Goal: Information Seeking & Learning: Learn about a topic

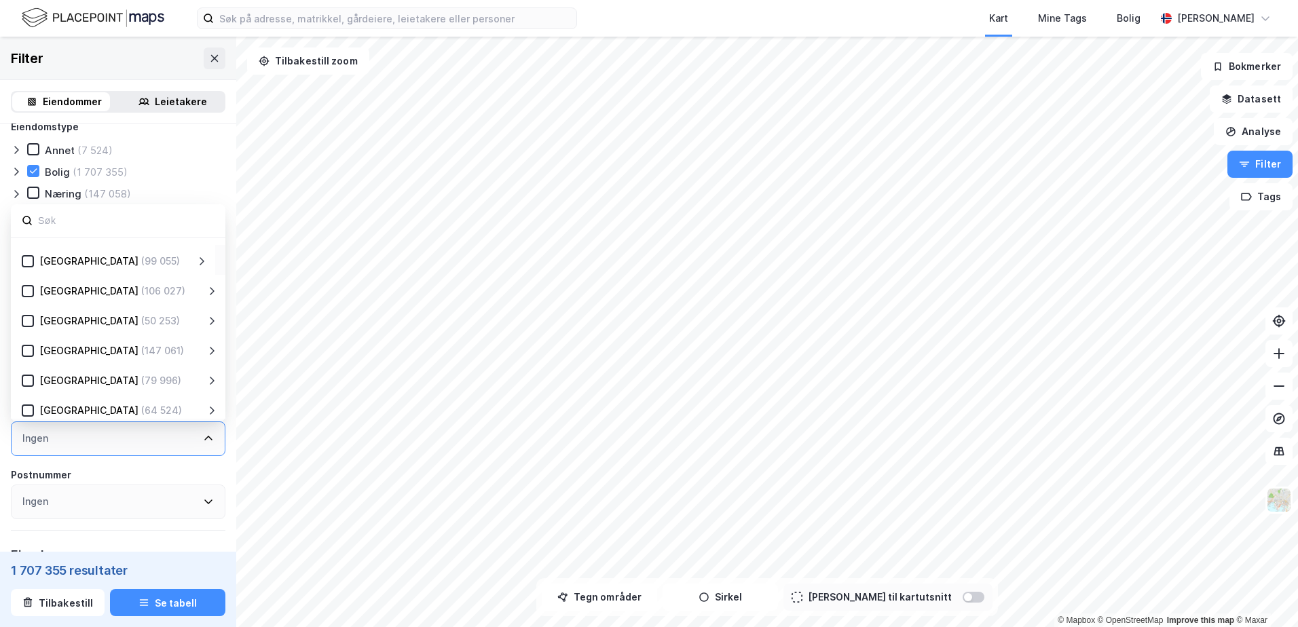
scroll to position [204, 0]
click at [141, 268] on div "(50 253)" at bounding box center [160, 260] width 39 height 16
click at [31, 257] on icon at bounding box center [28, 260] width 10 height 10
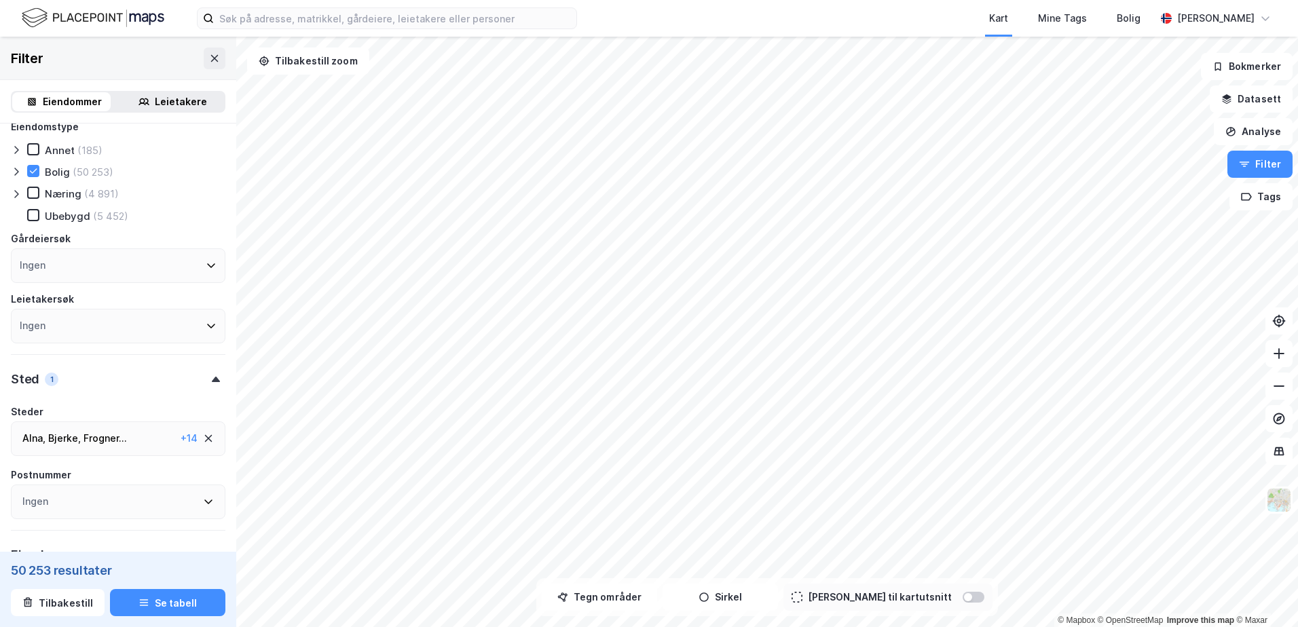
scroll to position [48, 0]
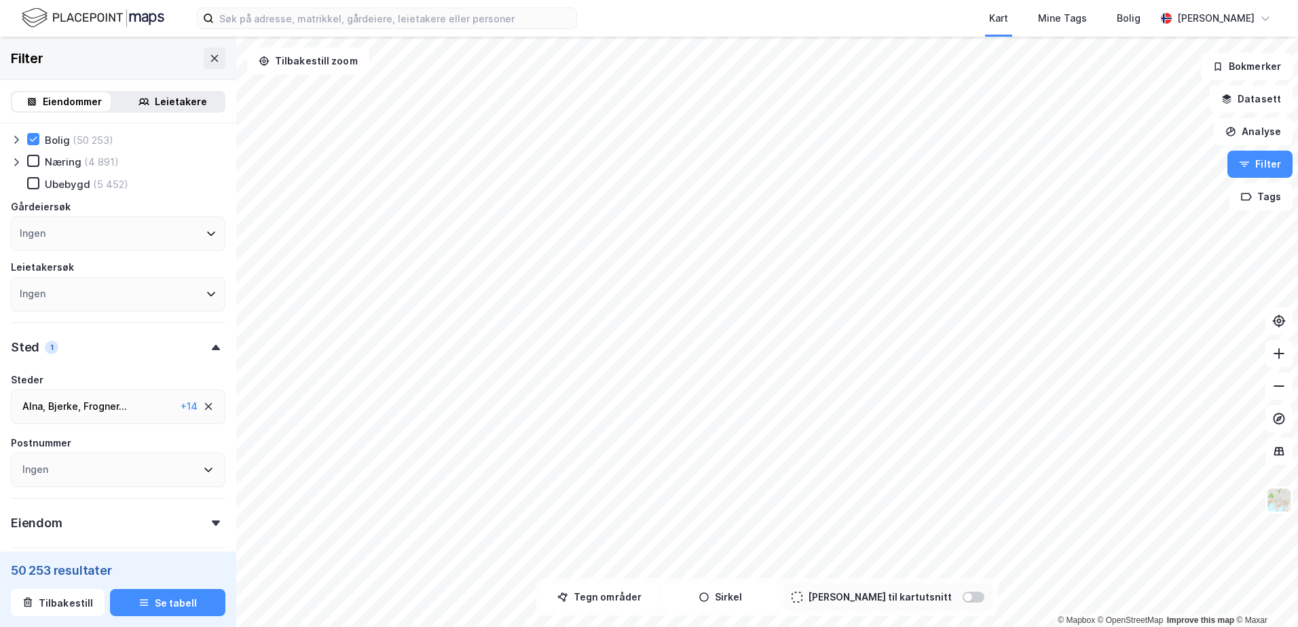
click at [112, 345] on div "Sted 1" at bounding box center [118, 342] width 215 height 39
click at [94, 408] on div "Frogner ," at bounding box center [103, 407] width 38 height 16
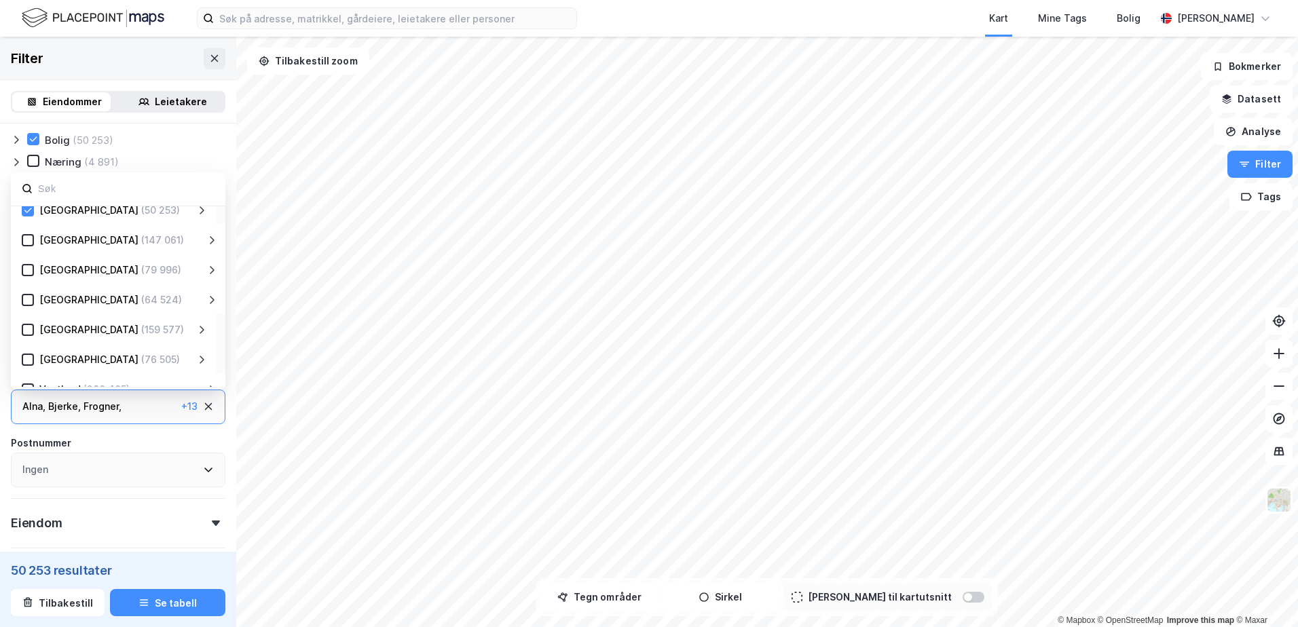
scroll to position [200, 0]
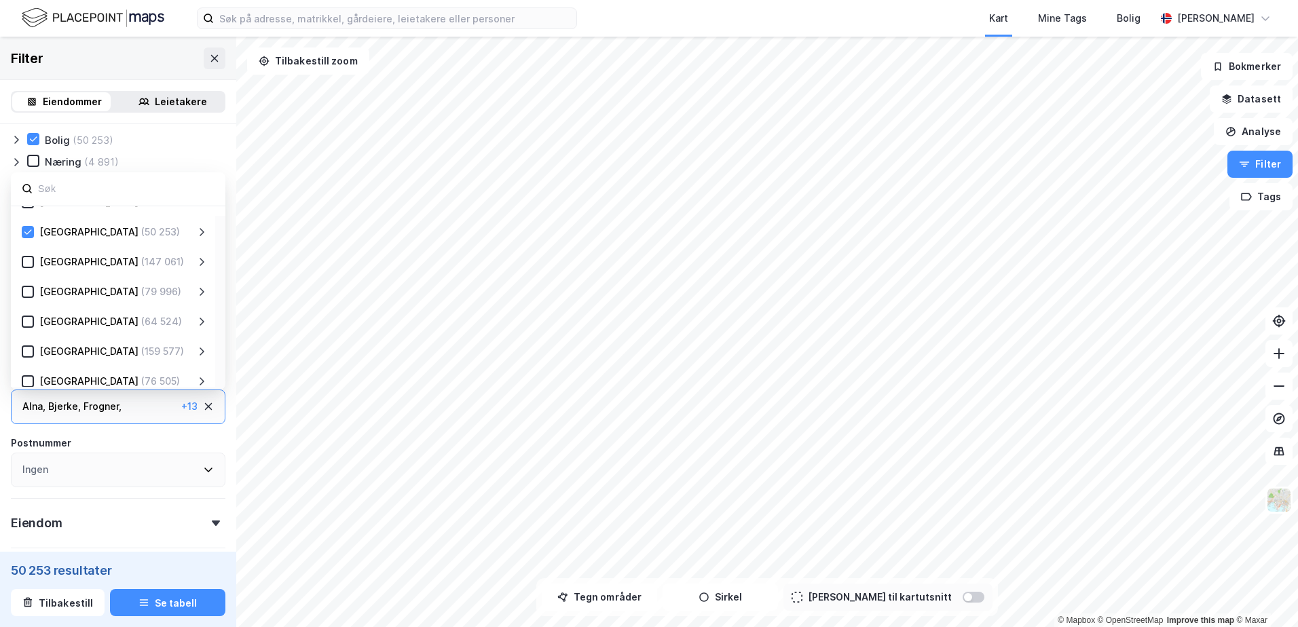
click at [201, 236] on icon at bounding box center [201, 232] width 11 height 11
click at [194, 265] on div "[GEOGRAPHIC_DATA] (50 253)" at bounding box center [123, 262] width 146 height 16
click at [200, 263] on icon at bounding box center [201, 262] width 11 height 11
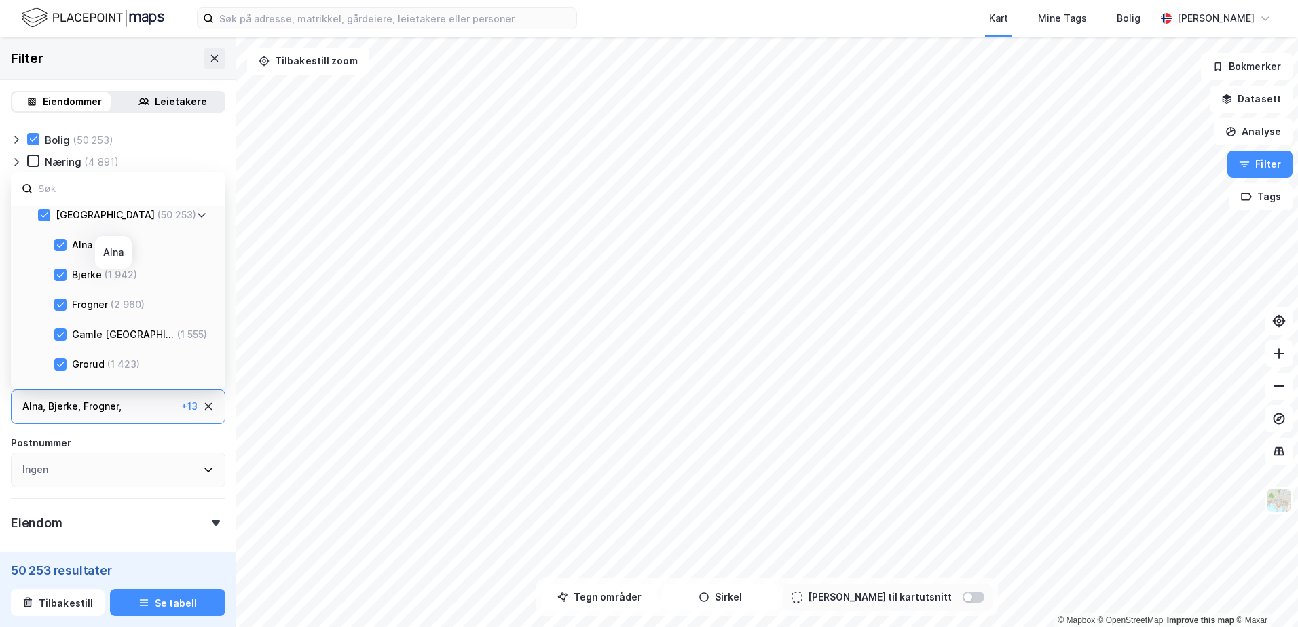
scroll to position [268, 0]
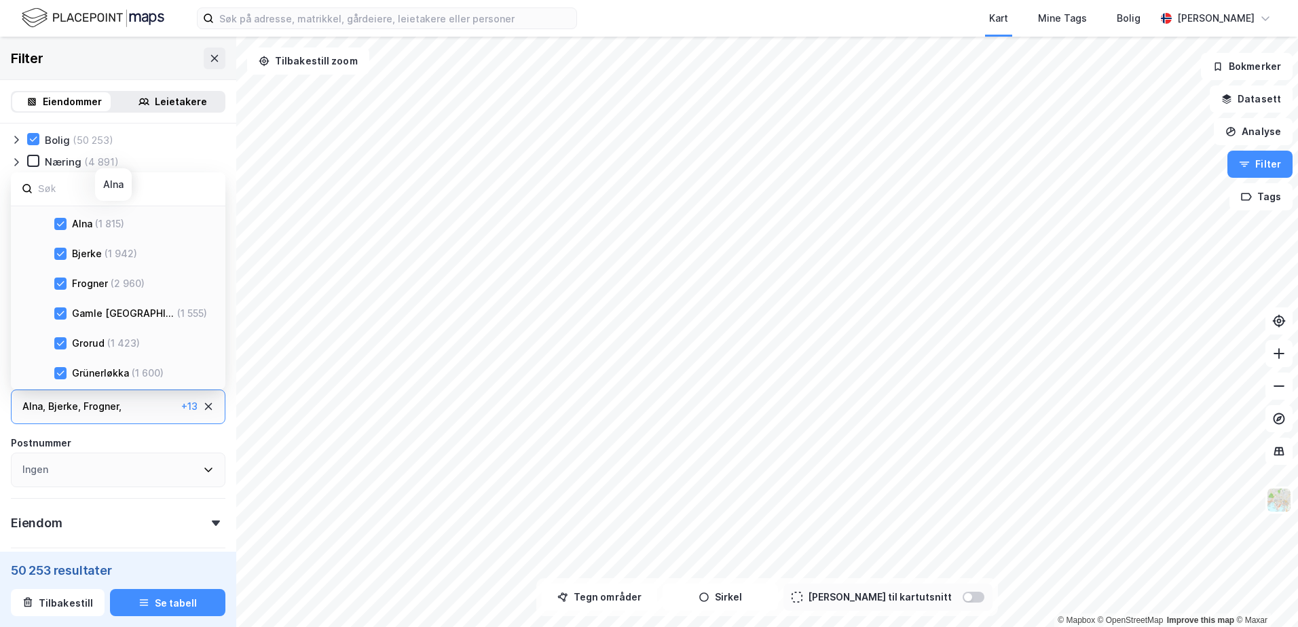
click at [66, 223] on div at bounding box center [60, 224] width 12 height 12
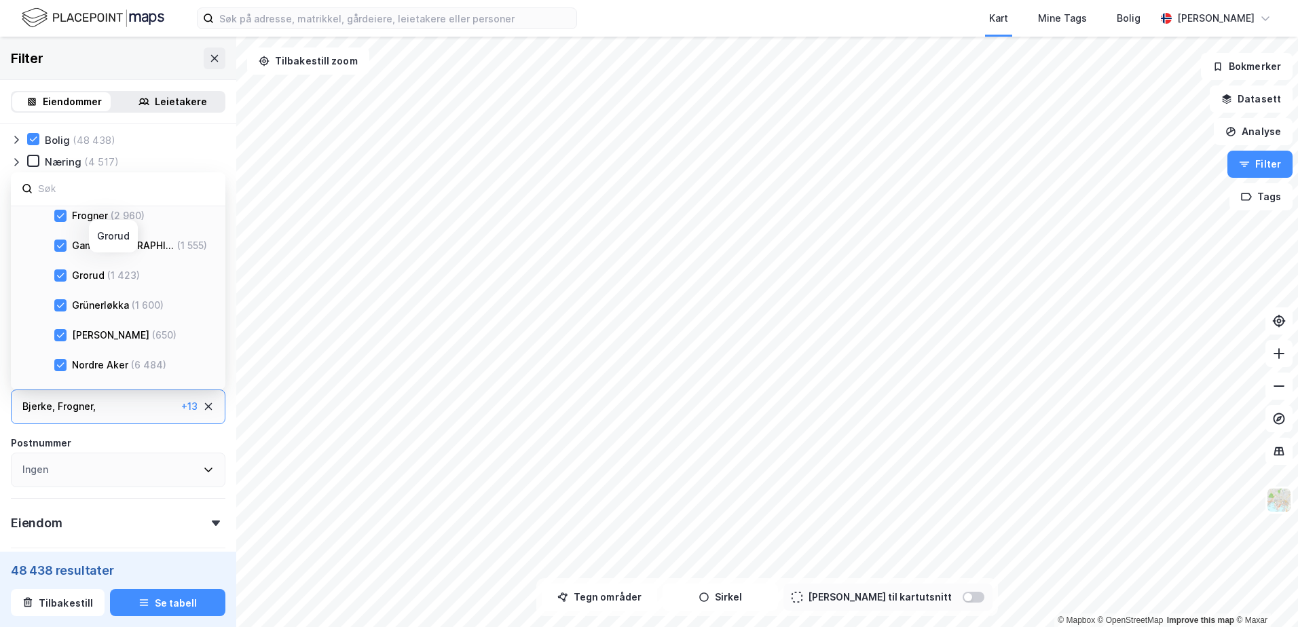
click at [61, 282] on div "[PERSON_NAME] (1 423)" at bounding box center [130, 276] width 153 height 16
click at [56, 277] on icon at bounding box center [61, 276] width 10 height 10
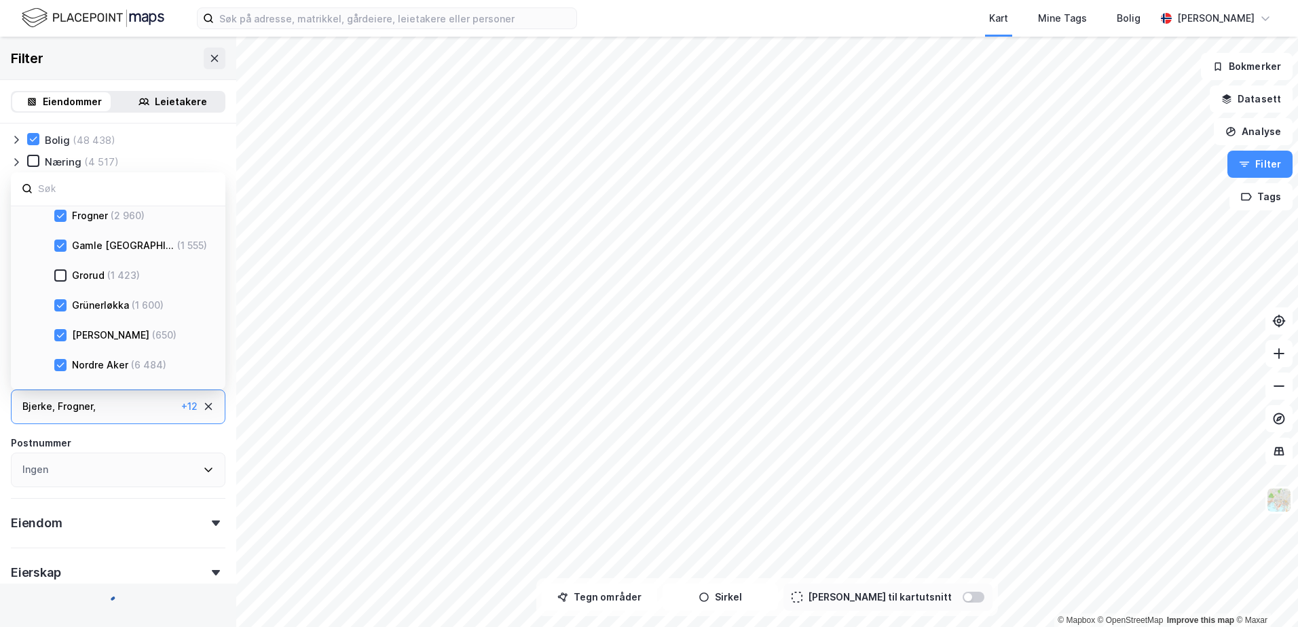
scroll to position [539, 0]
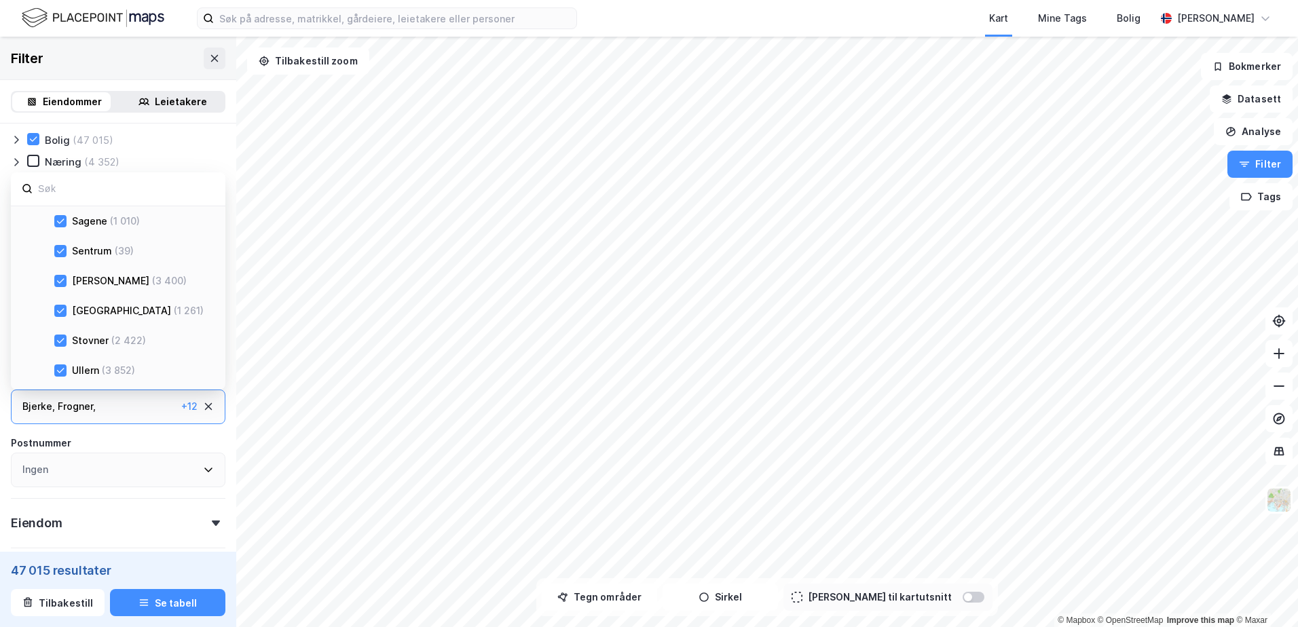
click at [63, 340] on icon at bounding box center [60, 340] width 7 height 5
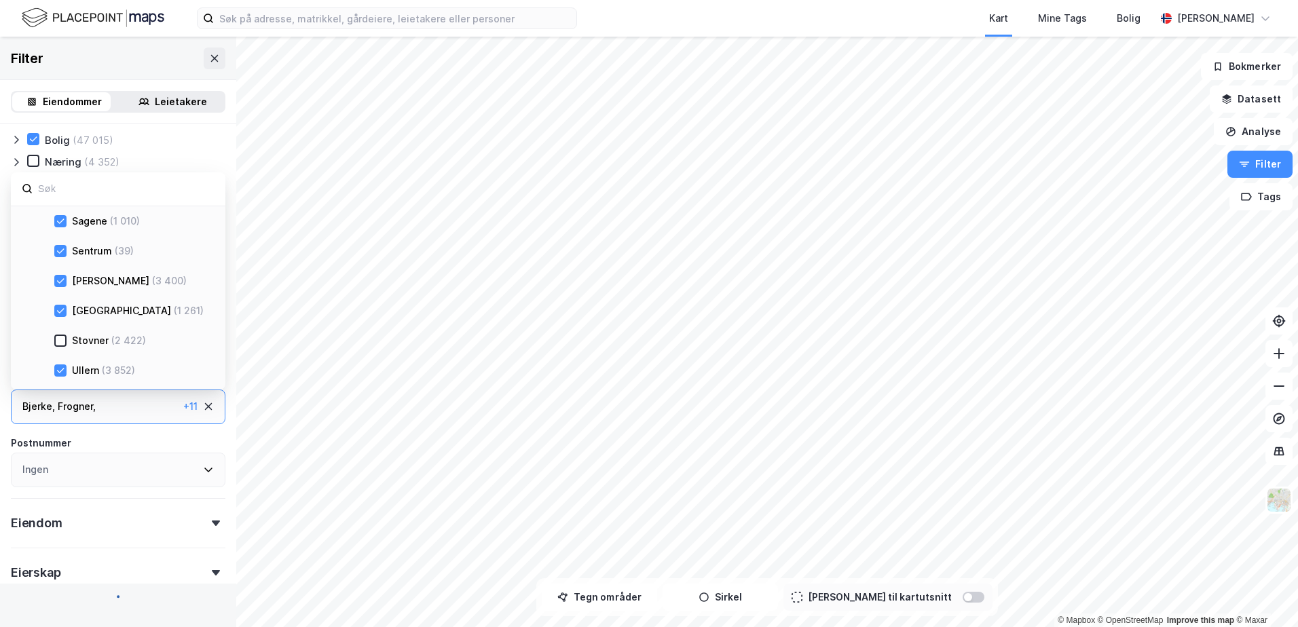
click at [62, 305] on div at bounding box center [60, 311] width 12 height 12
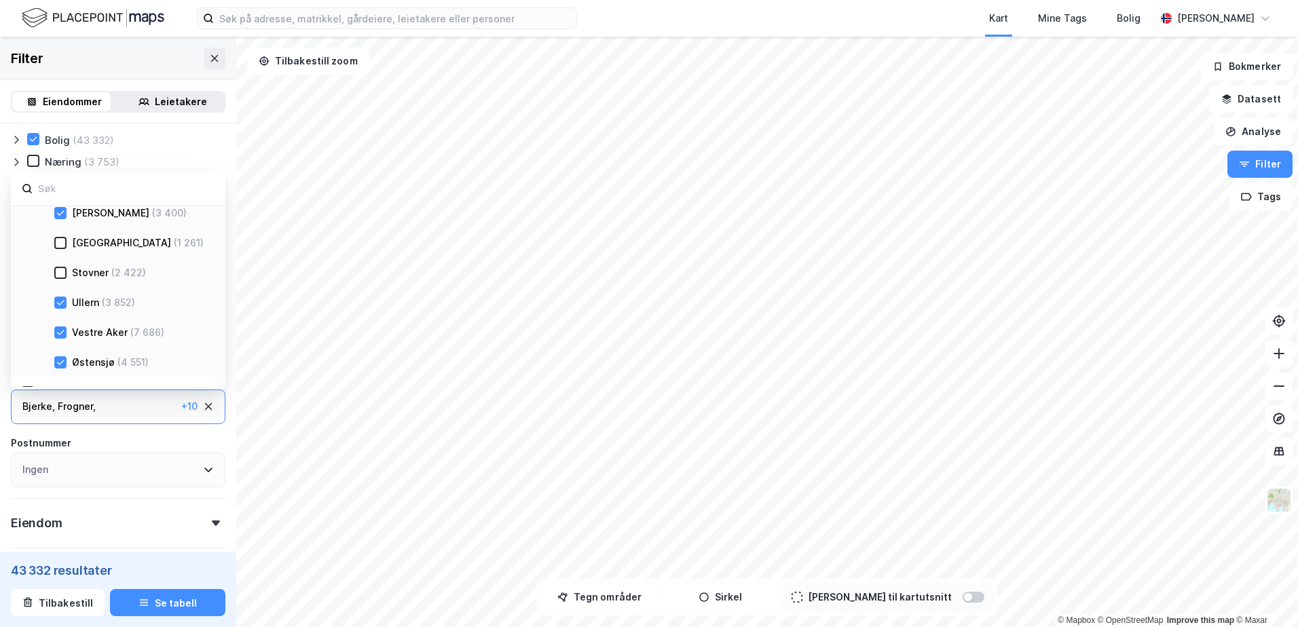
click at [59, 215] on icon at bounding box center [60, 213] width 7 height 5
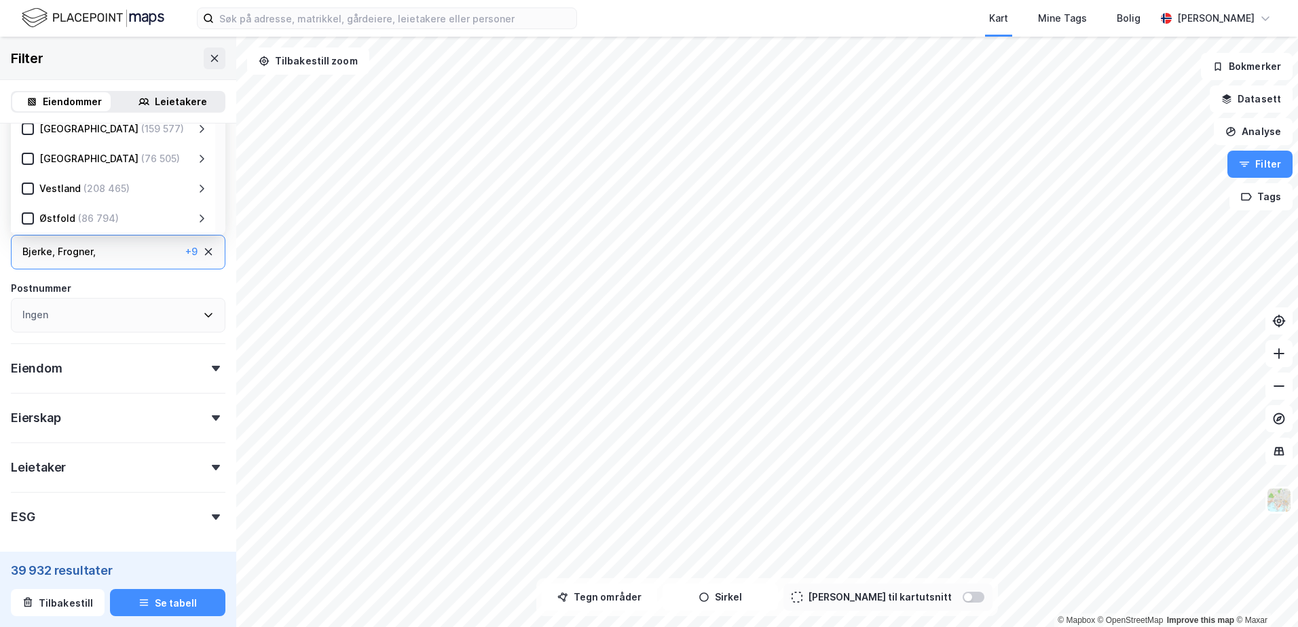
scroll to position [260, 0]
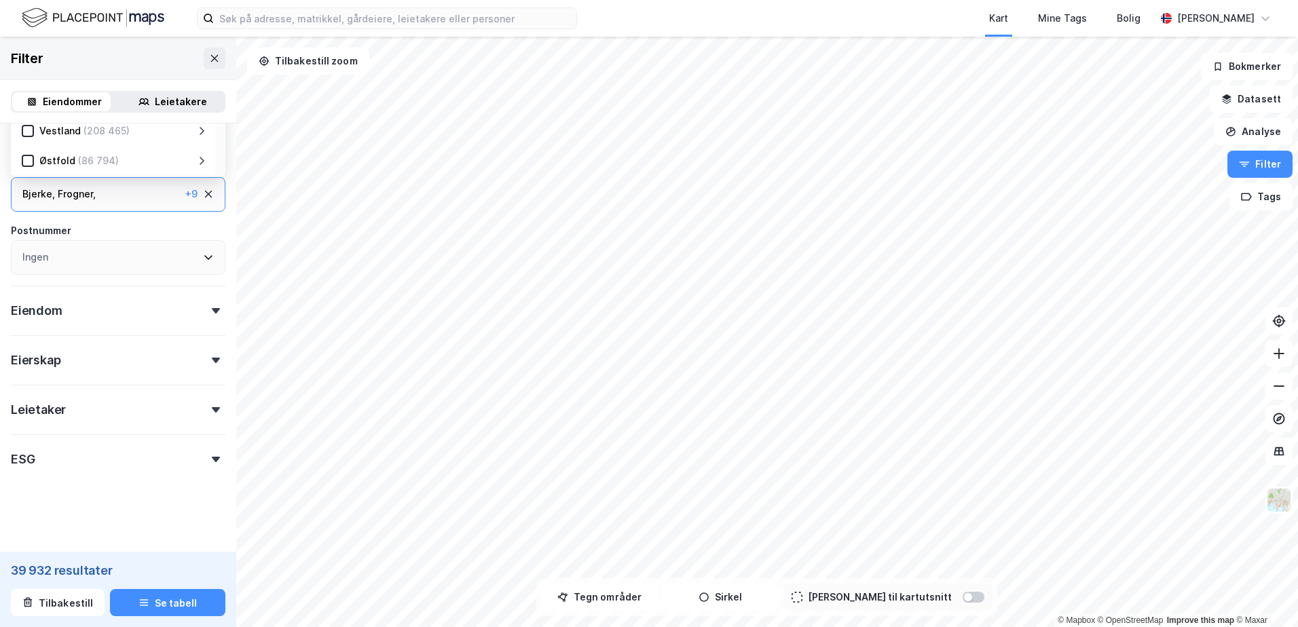
click at [129, 317] on div "Eiendom" at bounding box center [118, 305] width 215 height 39
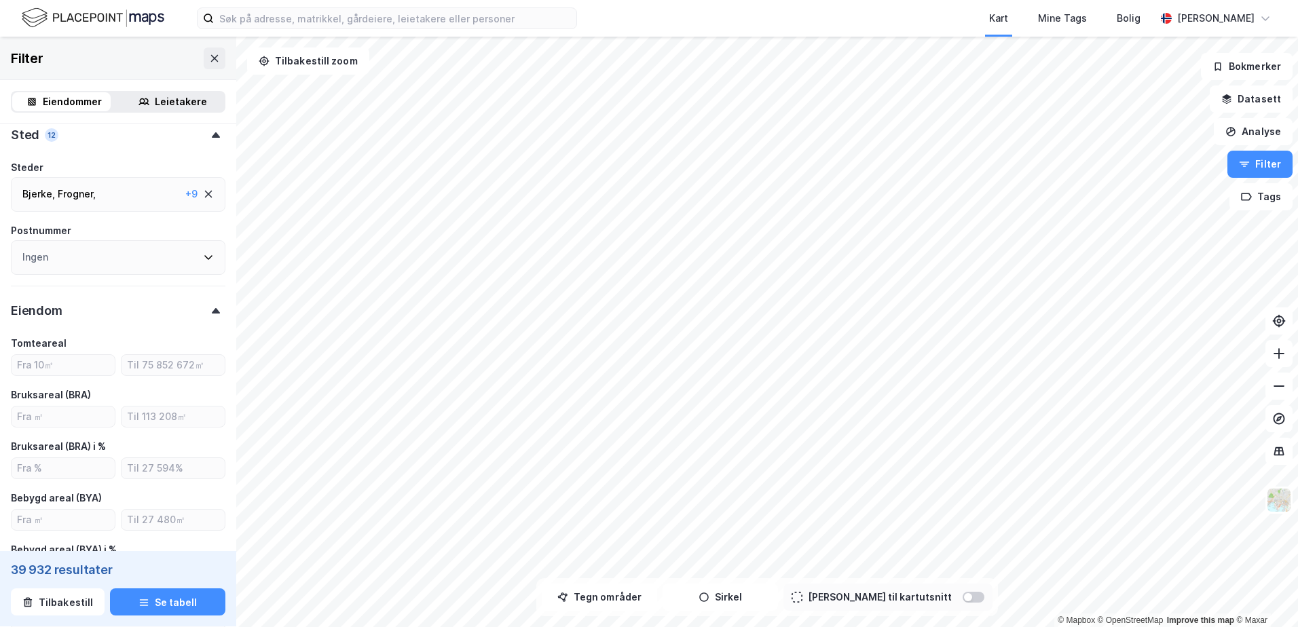
click at [129, 318] on div "Eiendom" at bounding box center [118, 305] width 215 height 39
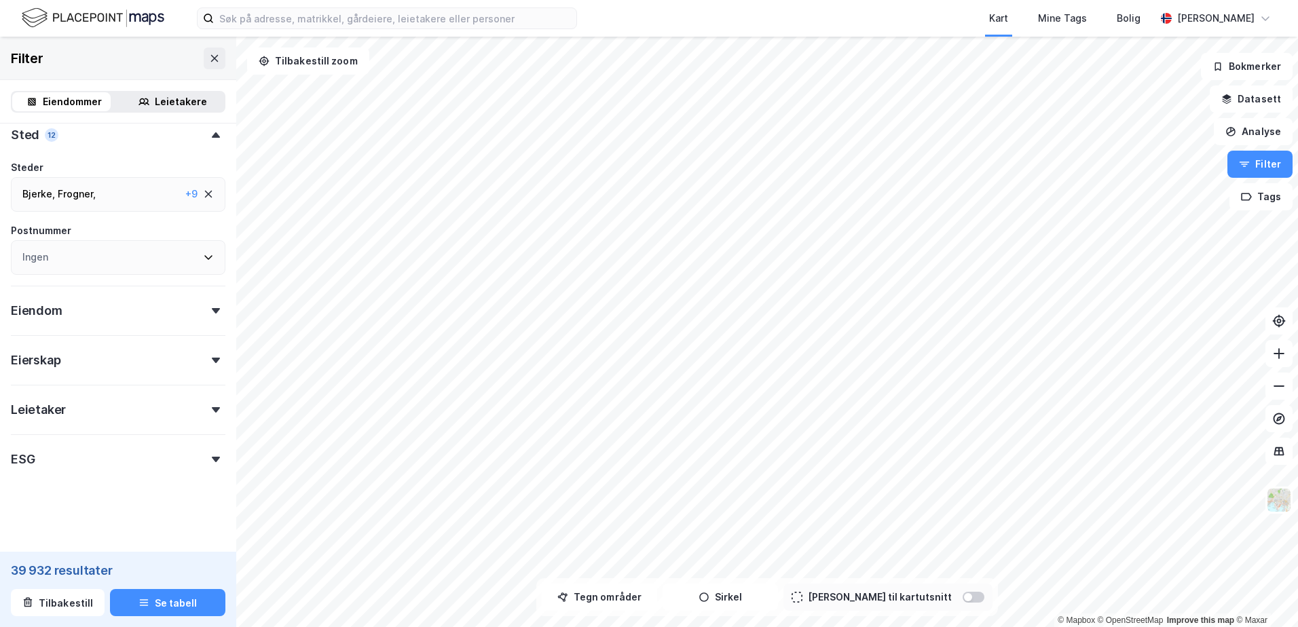
click at [126, 312] on div "Eiendom" at bounding box center [118, 305] width 215 height 39
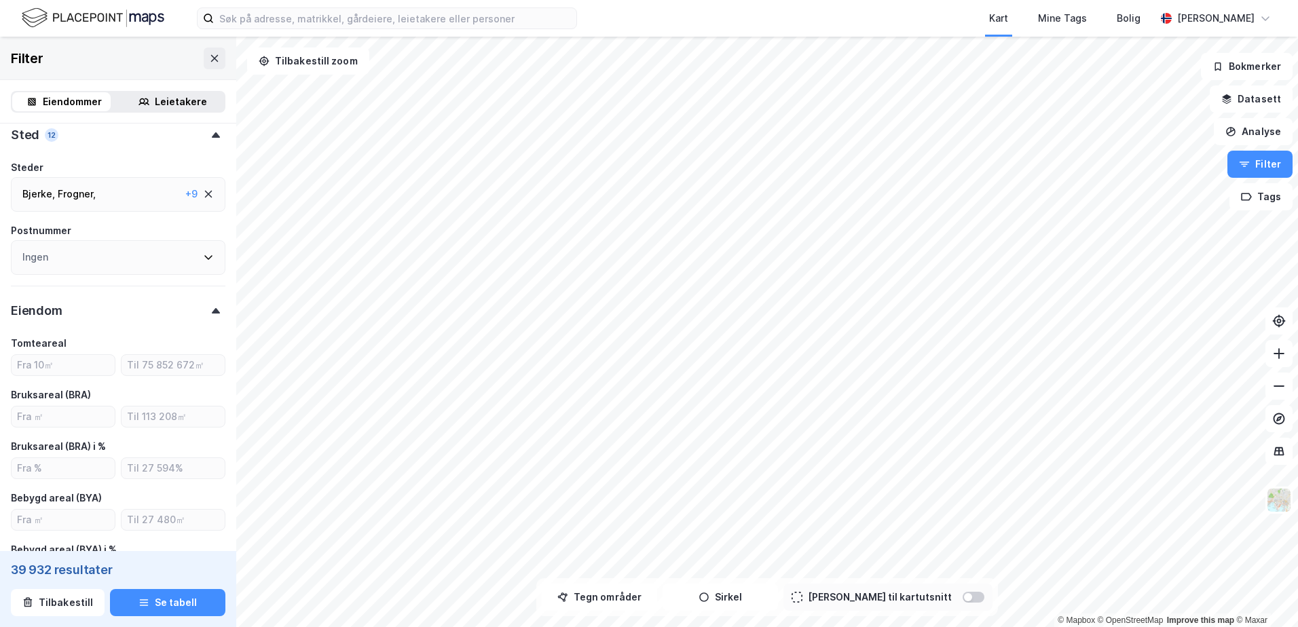
scroll to position [328, 0]
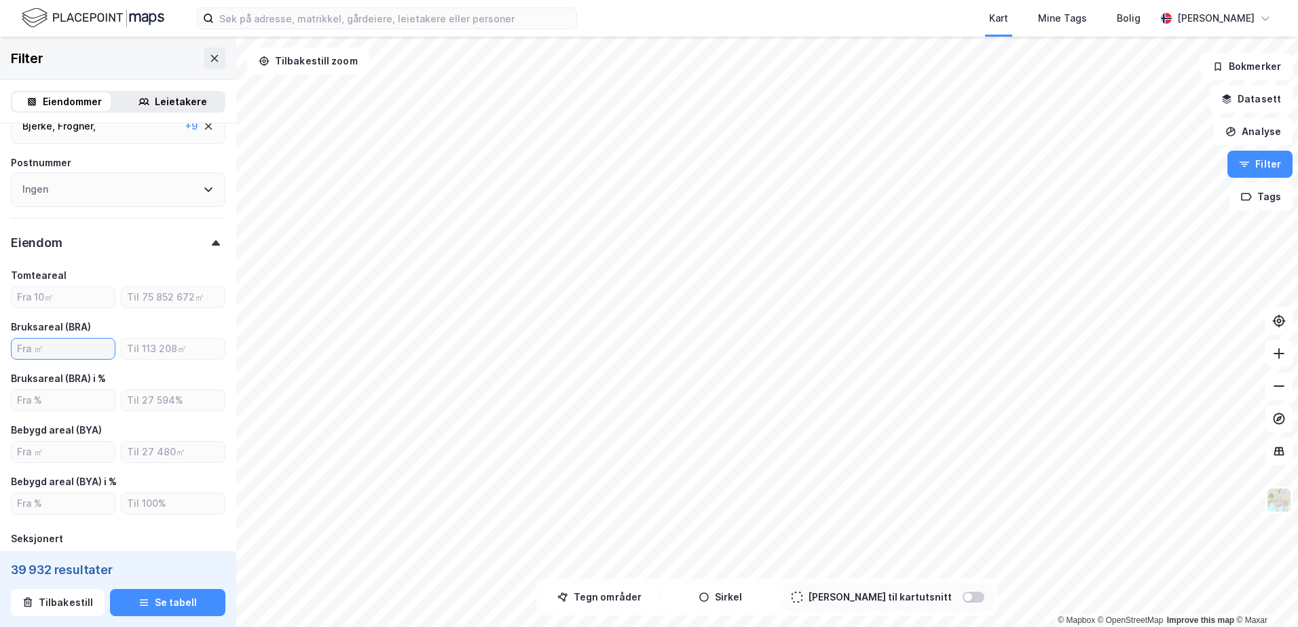
click at [83, 350] on input "number" at bounding box center [63, 349] width 103 height 20
type input "80"
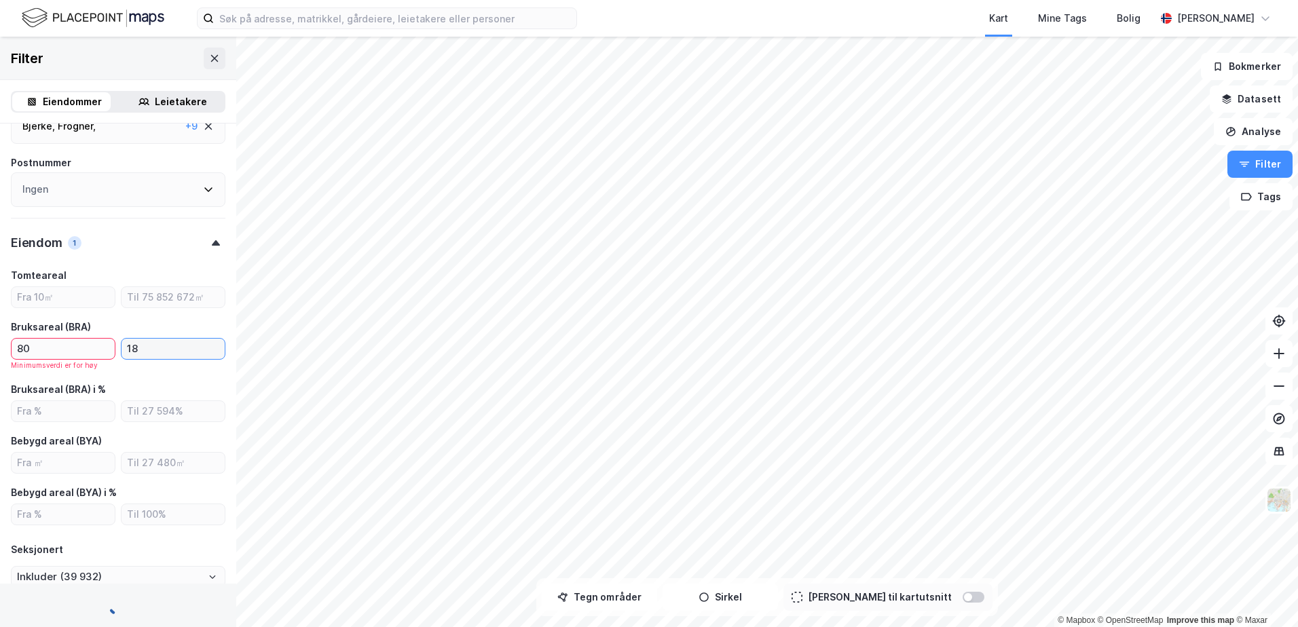
type input "180"
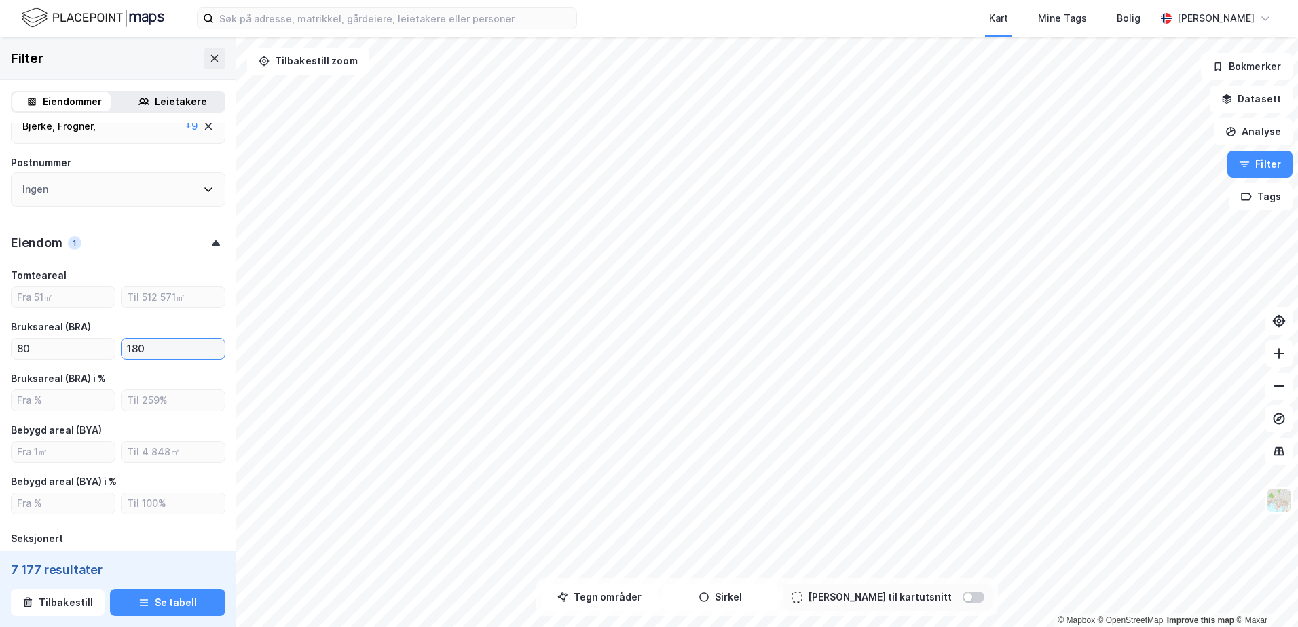
type input "Inkluder (7 177)"
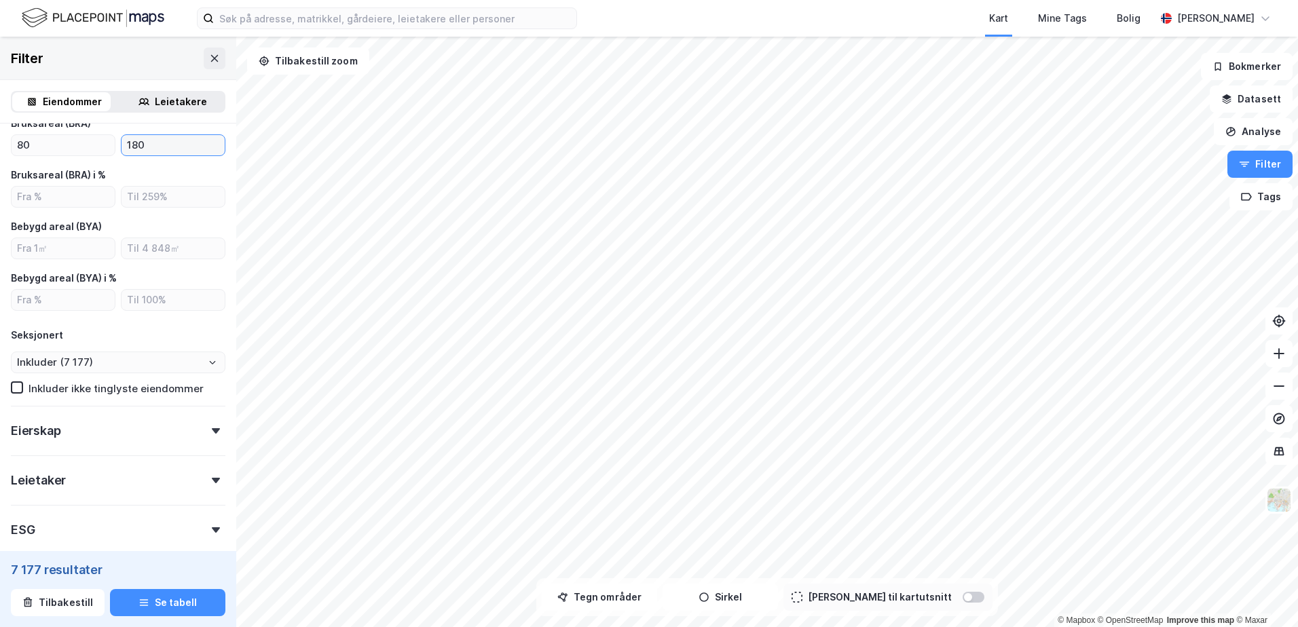
type input "180"
click at [120, 435] on div "Eierskap" at bounding box center [118, 425] width 215 height 39
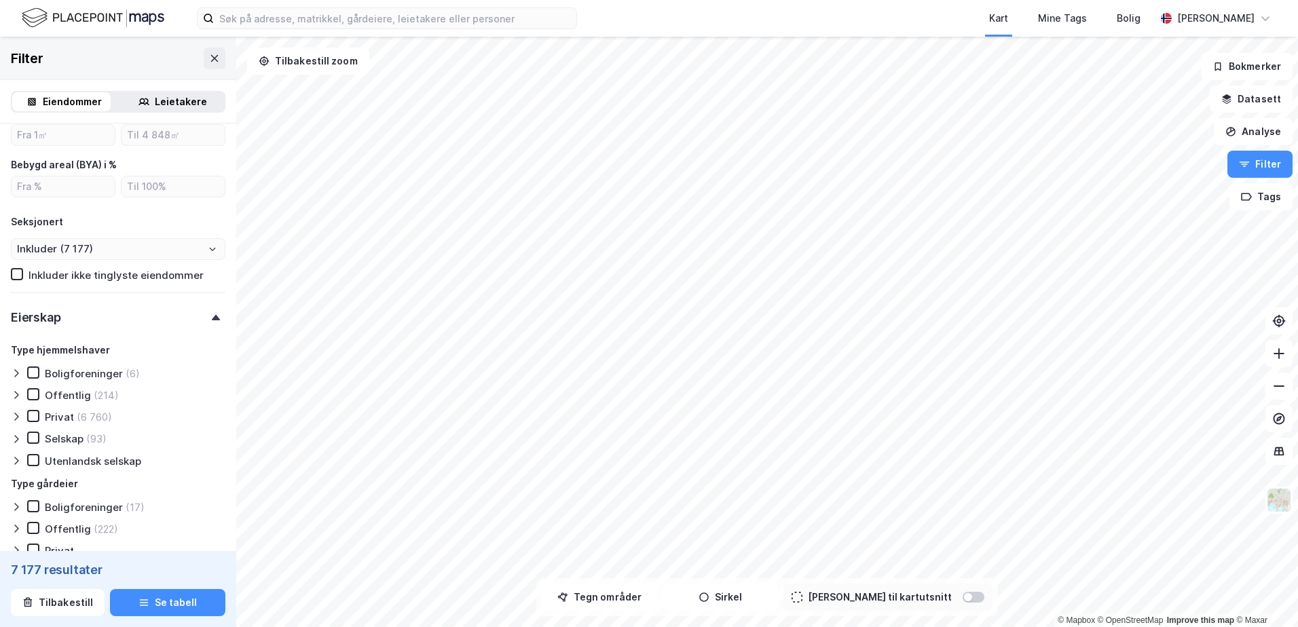
scroll to position [668, 0]
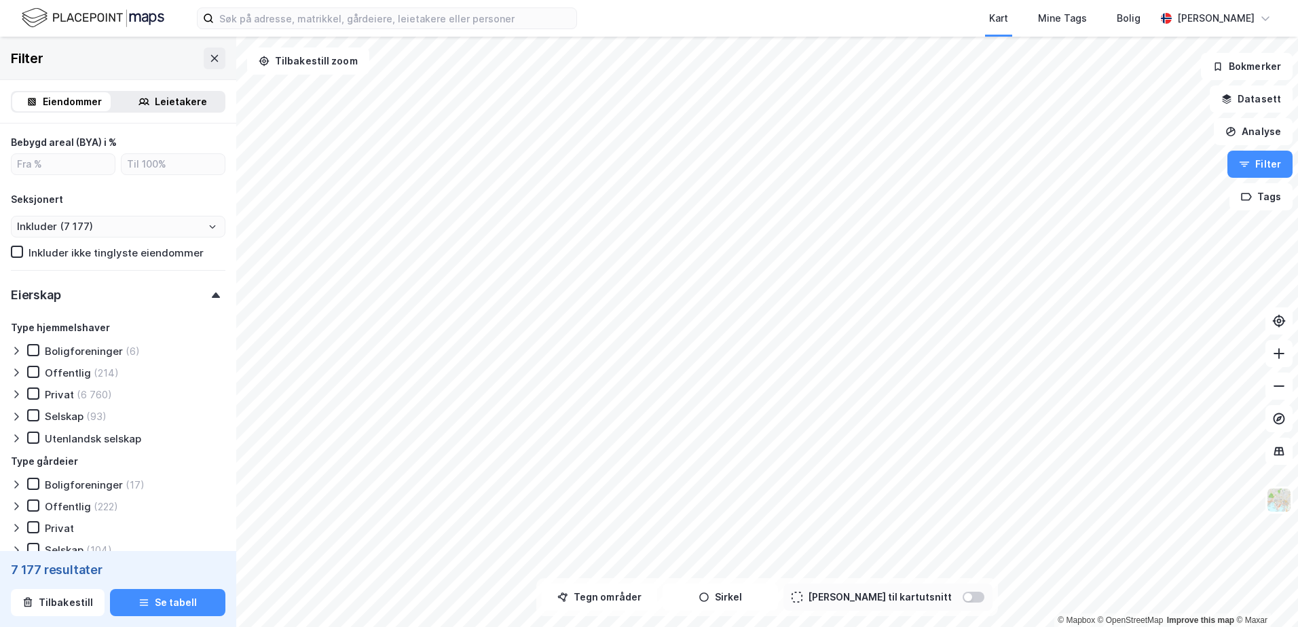
click at [34, 392] on icon at bounding box center [34, 394] width 10 height 10
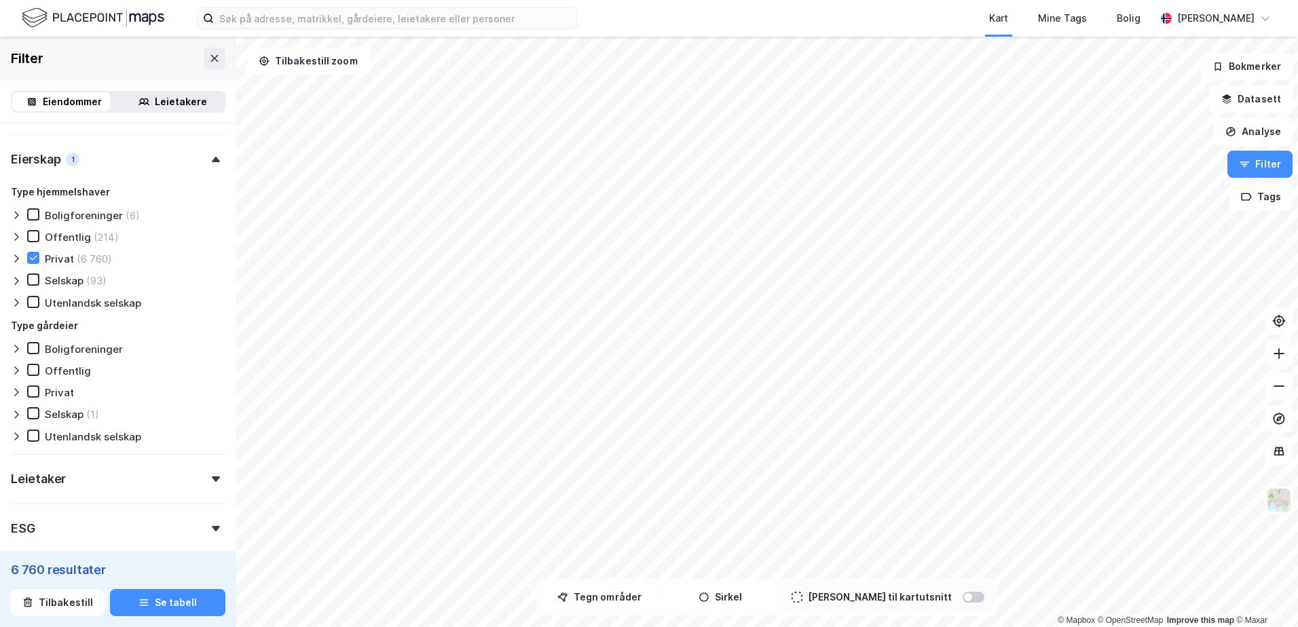
scroll to position [871, 0]
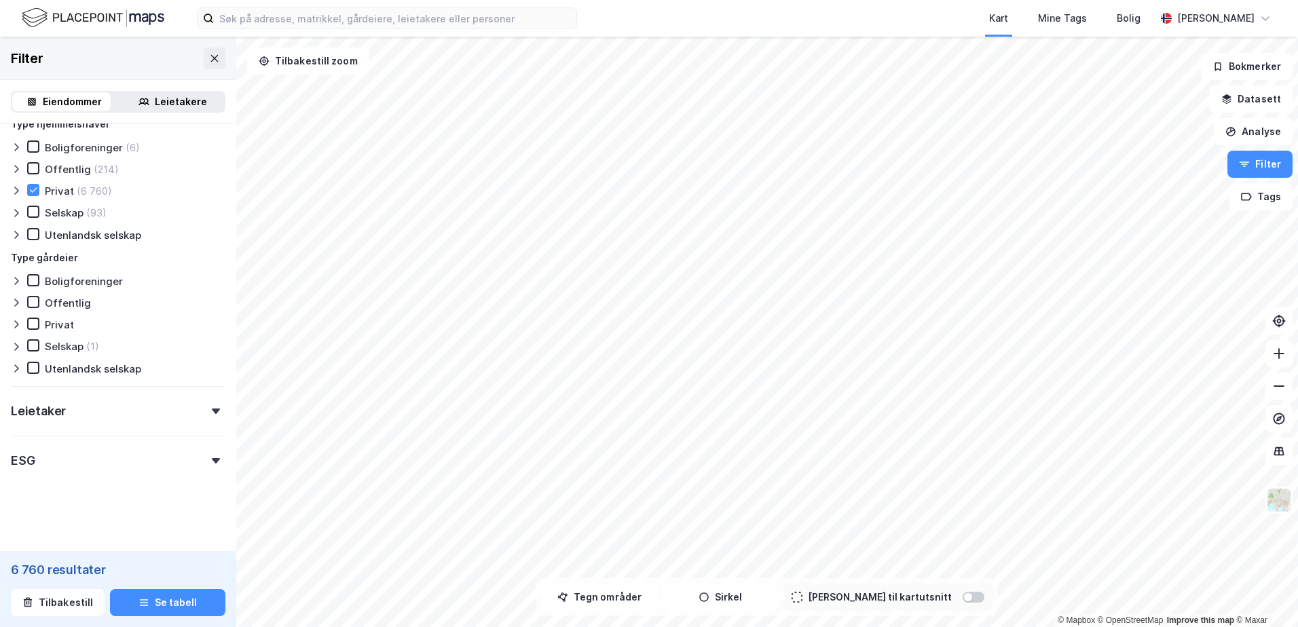
click at [137, 412] on div "Leietaker" at bounding box center [118, 405] width 215 height 39
click at [25, 186] on div at bounding box center [19, 191] width 16 height 14
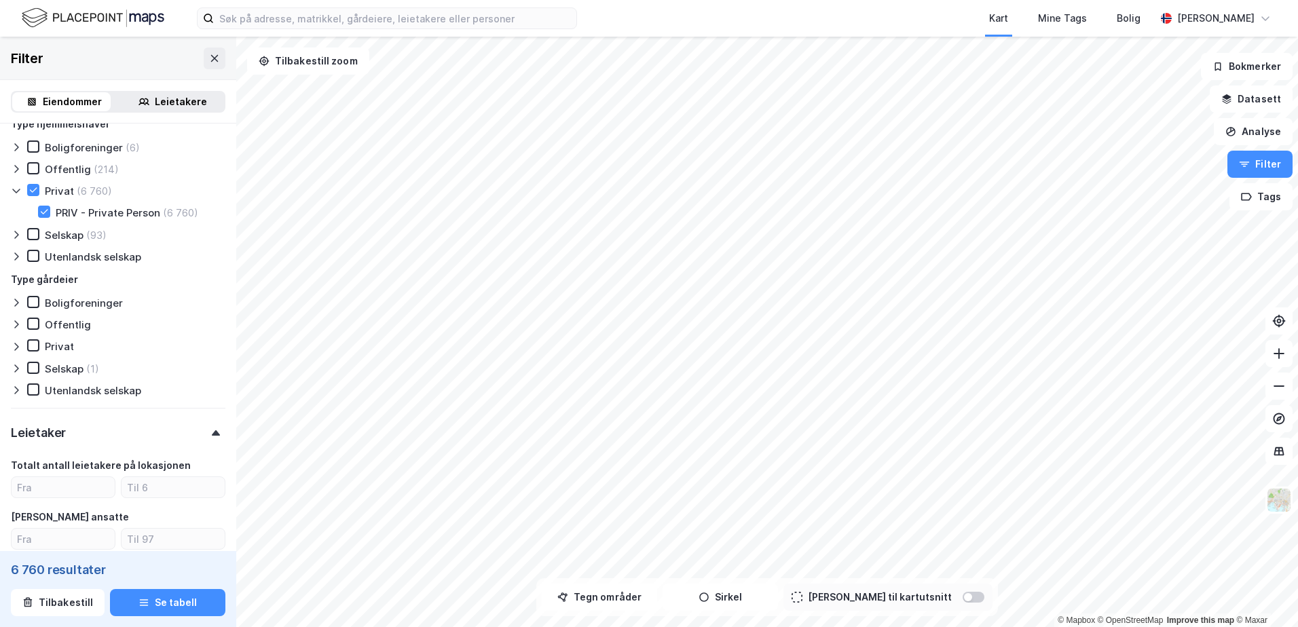
click at [28, 191] on div at bounding box center [33, 190] width 12 height 12
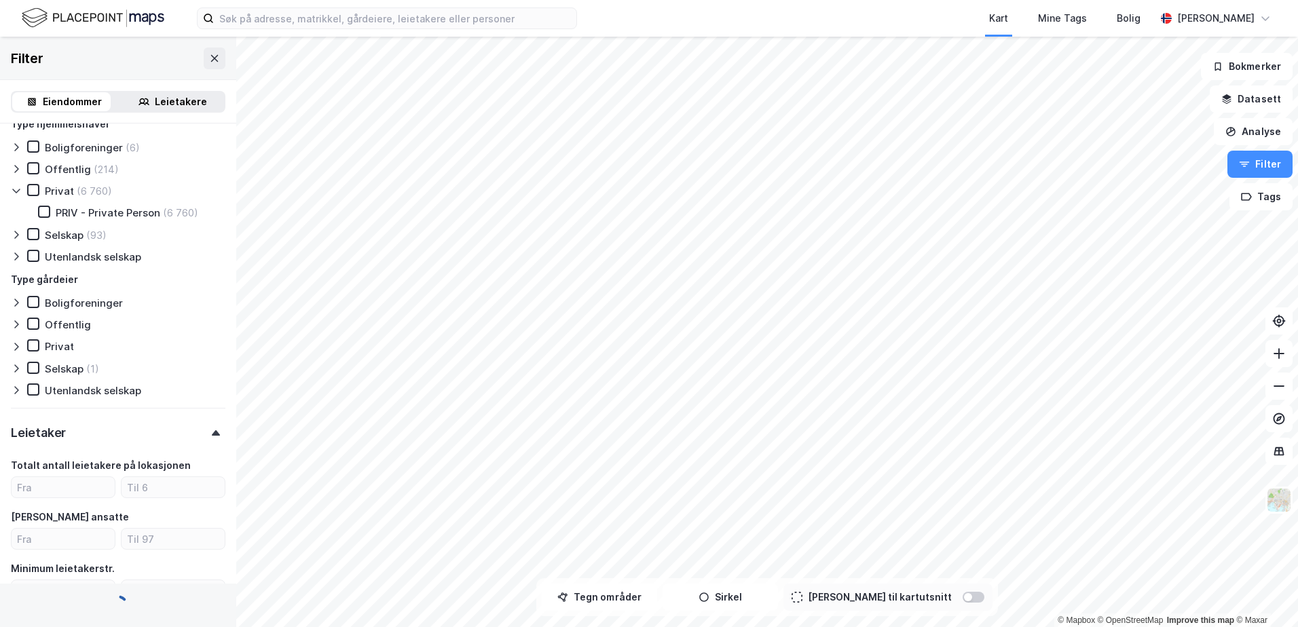
scroll to position [1075, 0]
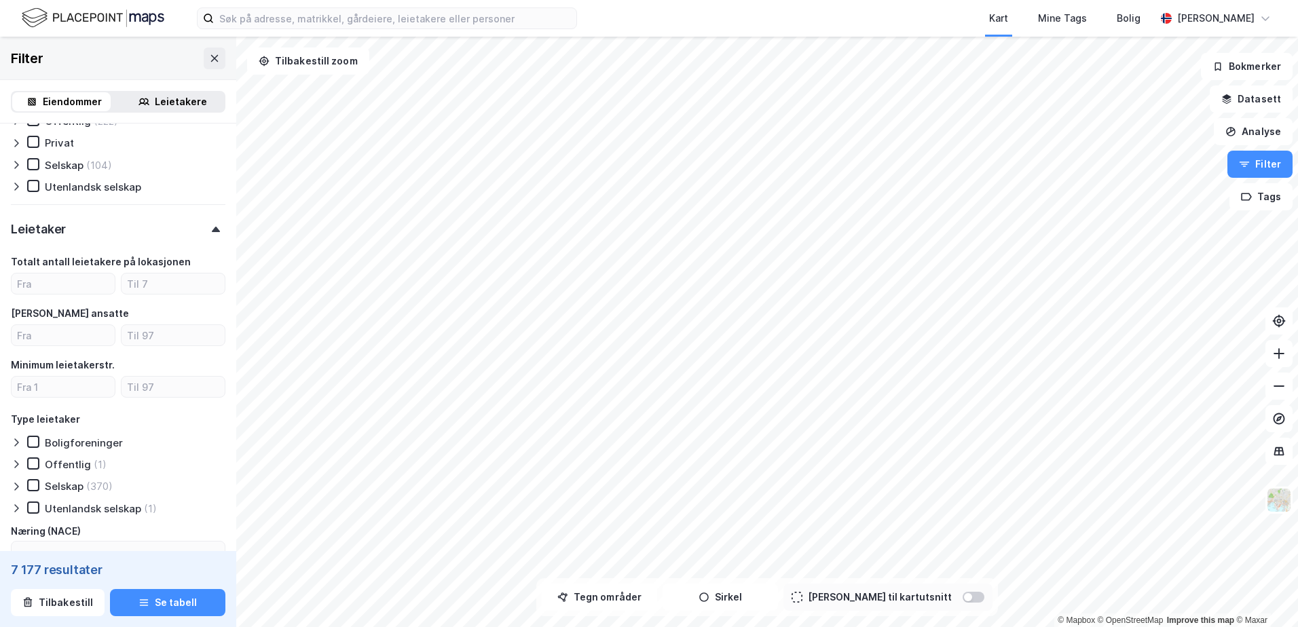
click at [183, 236] on div "Leietaker" at bounding box center [118, 223] width 215 height 39
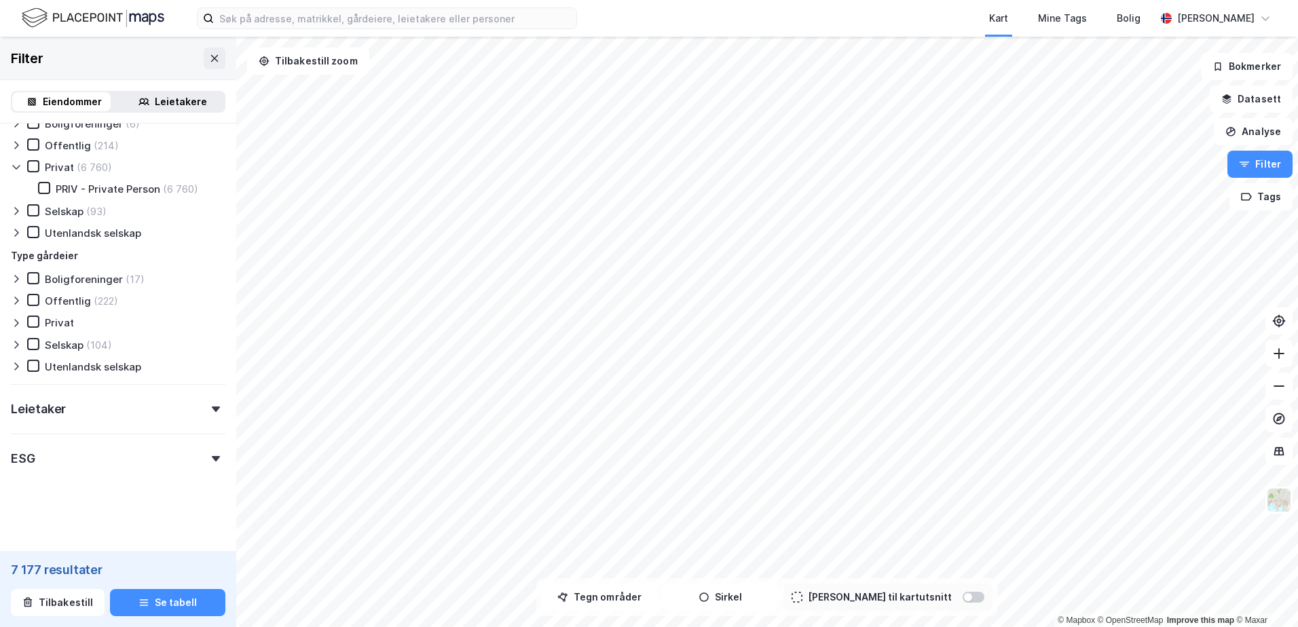
scroll to position [895, 0]
click at [131, 460] on div "ESG" at bounding box center [118, 453] width 215 height 39
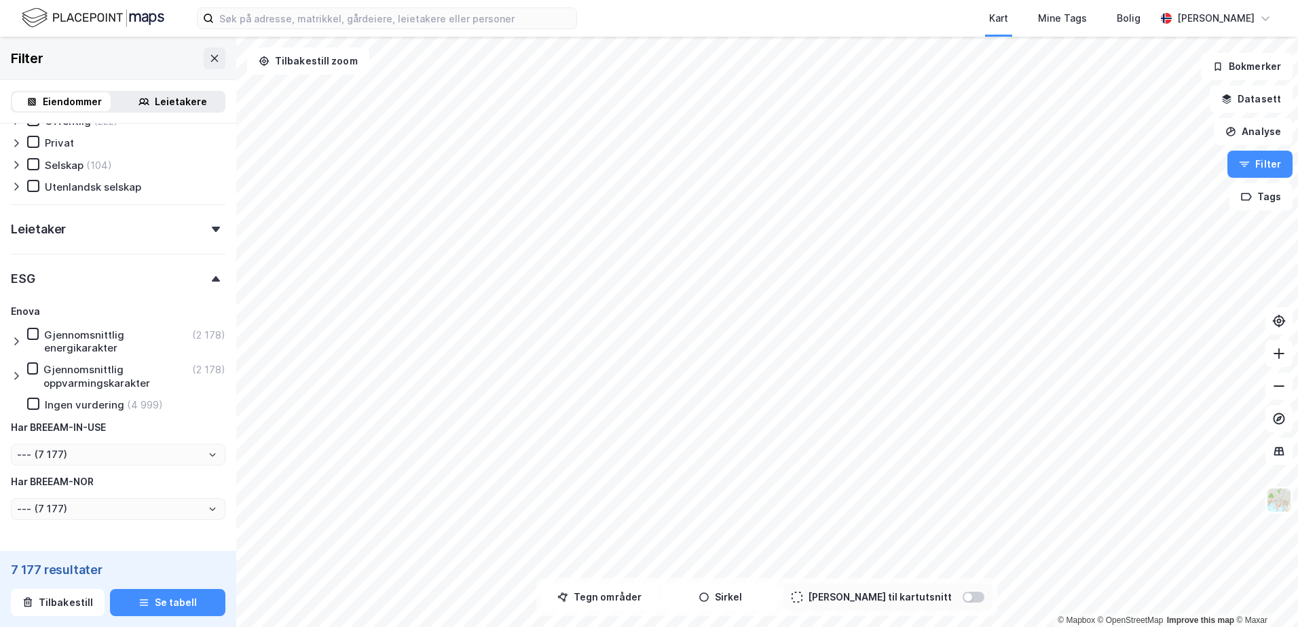
scroll to position [1123, 0]
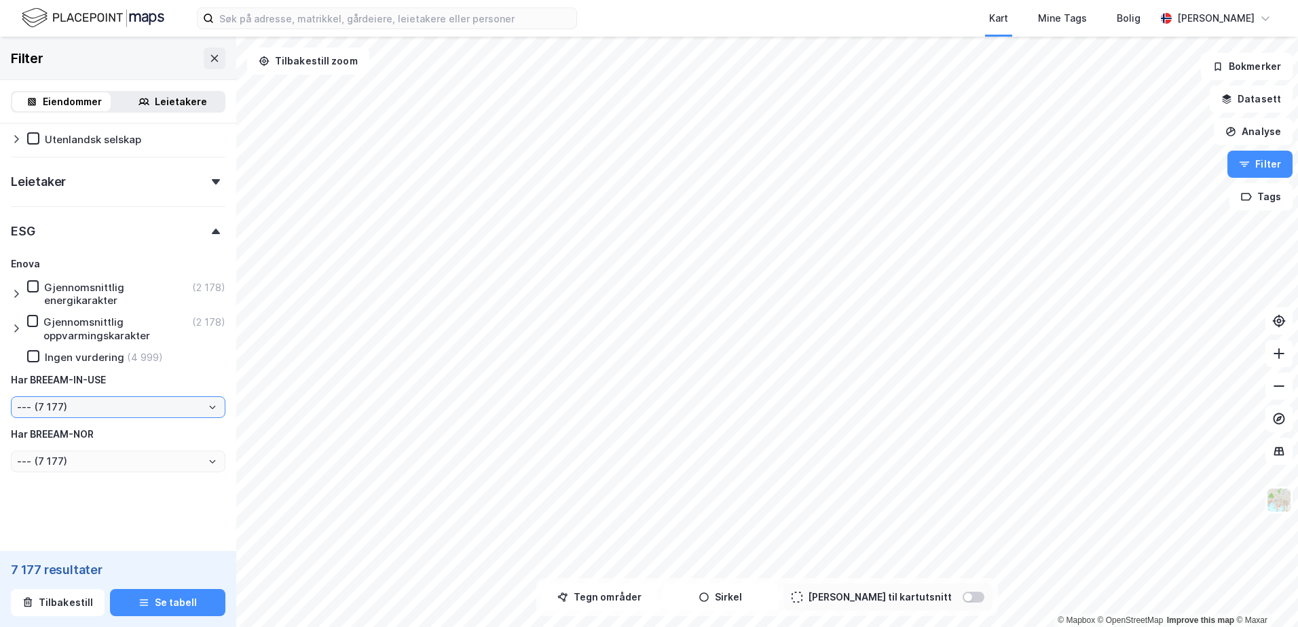
click at [116, 407] on input "--- (7 177)" at bounding box center [118, 407] width 213 height 20
click at [127, 376] on div "Har BREEAM-IN-USE" at bounding box center [118, 380] width 215 height 16
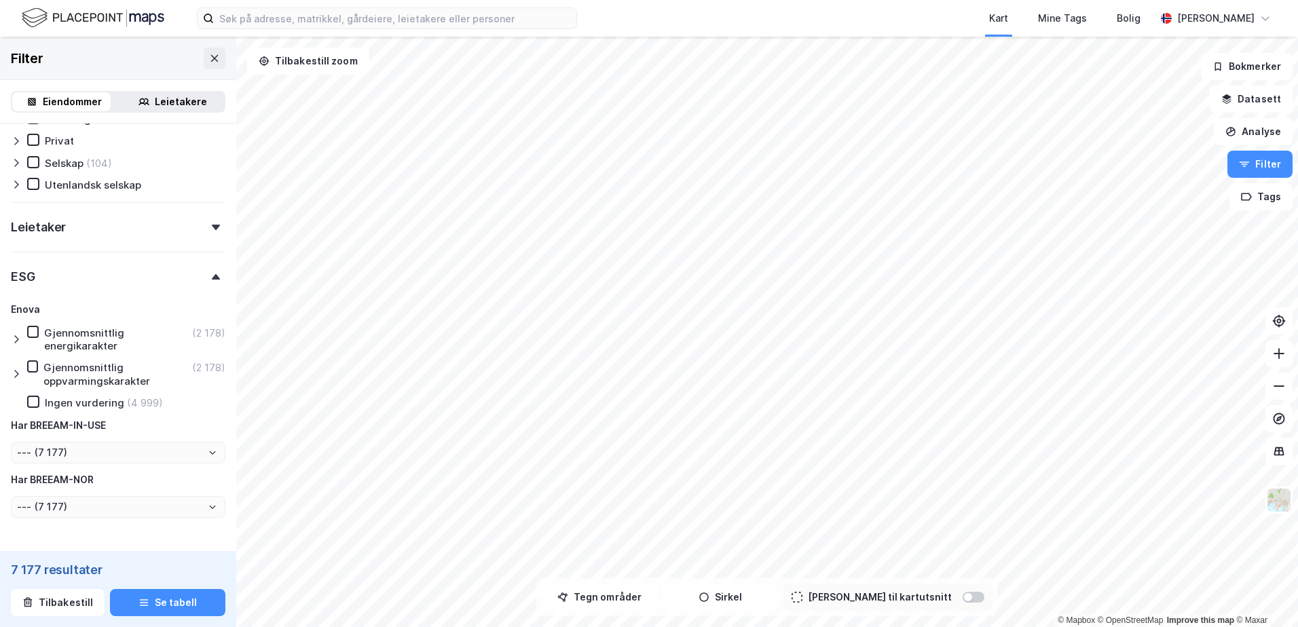
scroll to position [1055, 0]
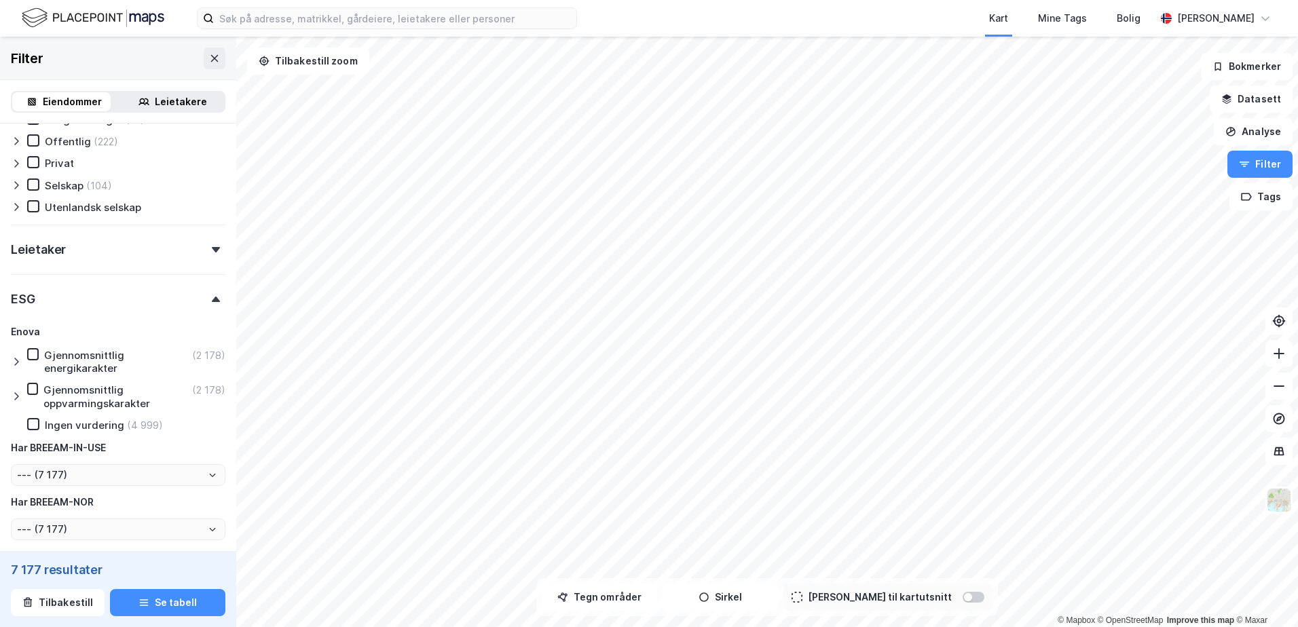
click at [30, 354] on icon at bounding box center [32, 354] width 7 height 5
click at [18, 361] on icon at bounding box center [16, 362] width 4 height 8
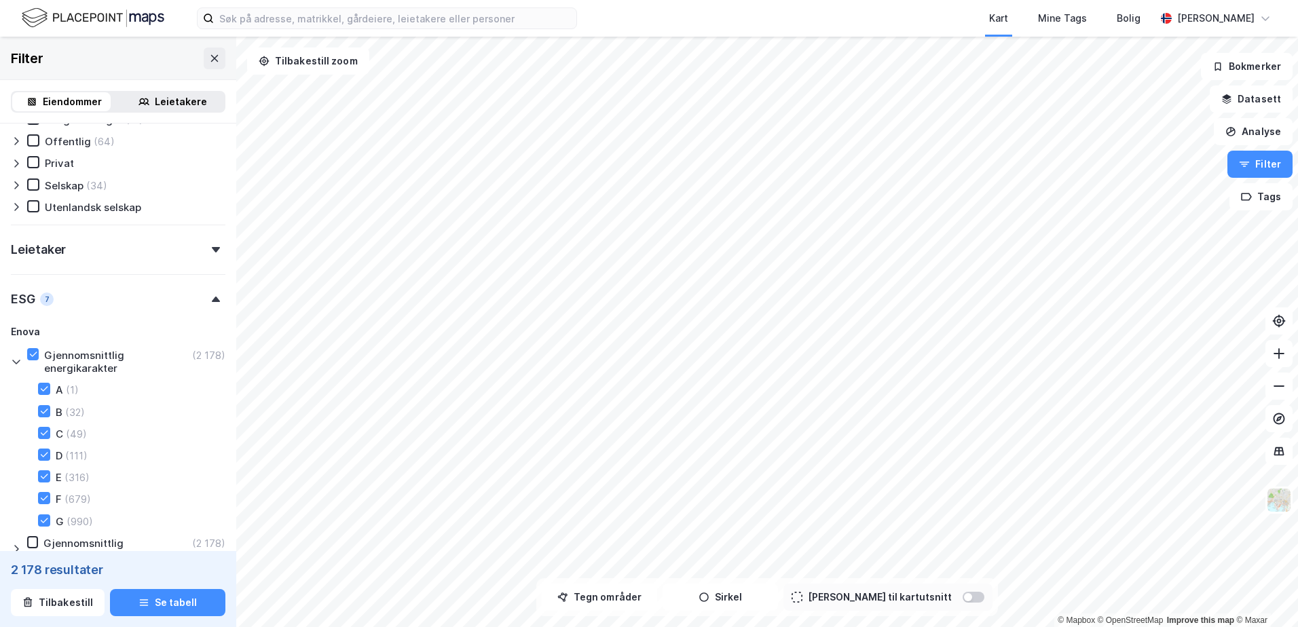
type input "Inkluder (2 178)"
type input "--- (2 178)"
click at [44, 471] on div at bounding box center [44, 477] width 12 height 12
click at [40, 505] on div "F (679)" at bounding box center [56, 499] width 69 height 14
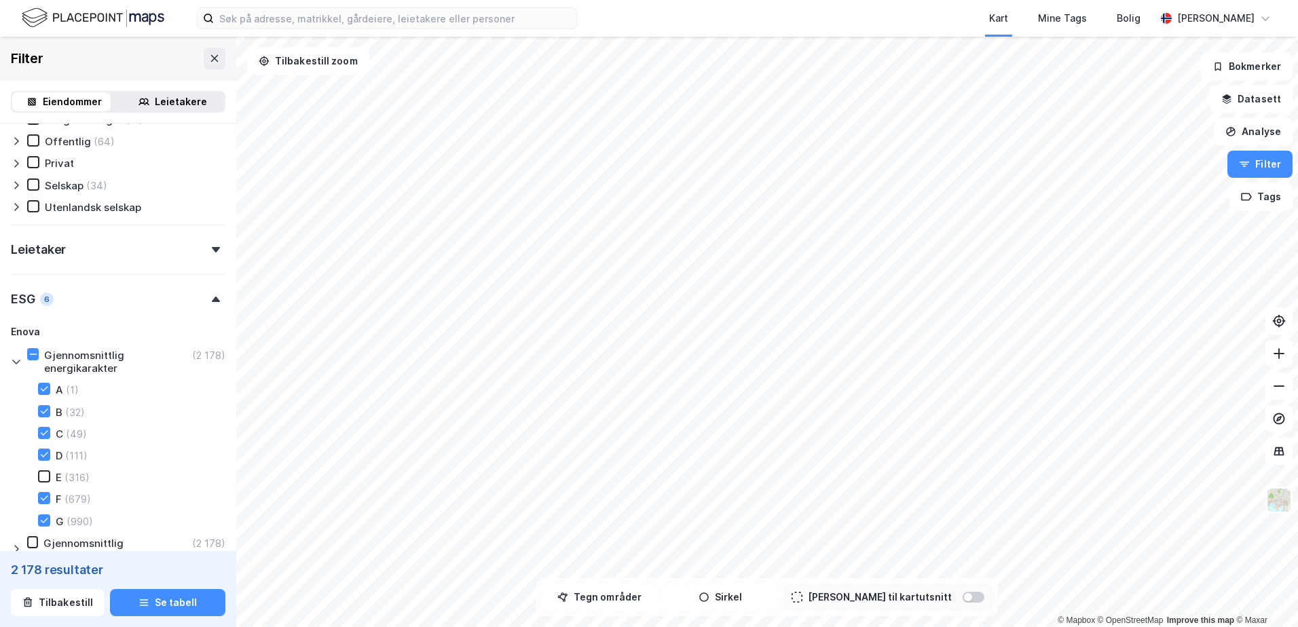
click at [41, 524] on icon at bounding box center [44, 521] width 10 height 10
click at [39, 496] on icon at bounding box center [44, 499] width 10 height 10
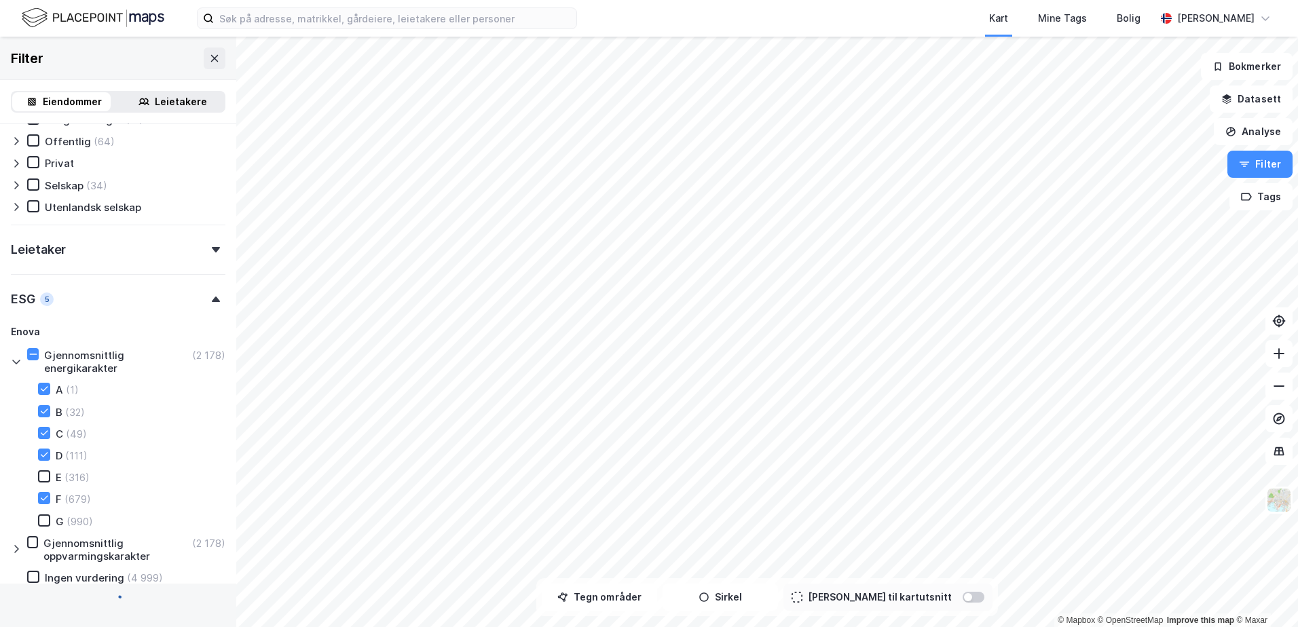
click at [45, 521] on icon at bounding box center [44, 520] width 7 height 5
click at [45, 494] on icon at bounding box center [44, 499] width 10 height 10
click at [41, 515] on div at bounding box center [44, 521] width 12 height 12
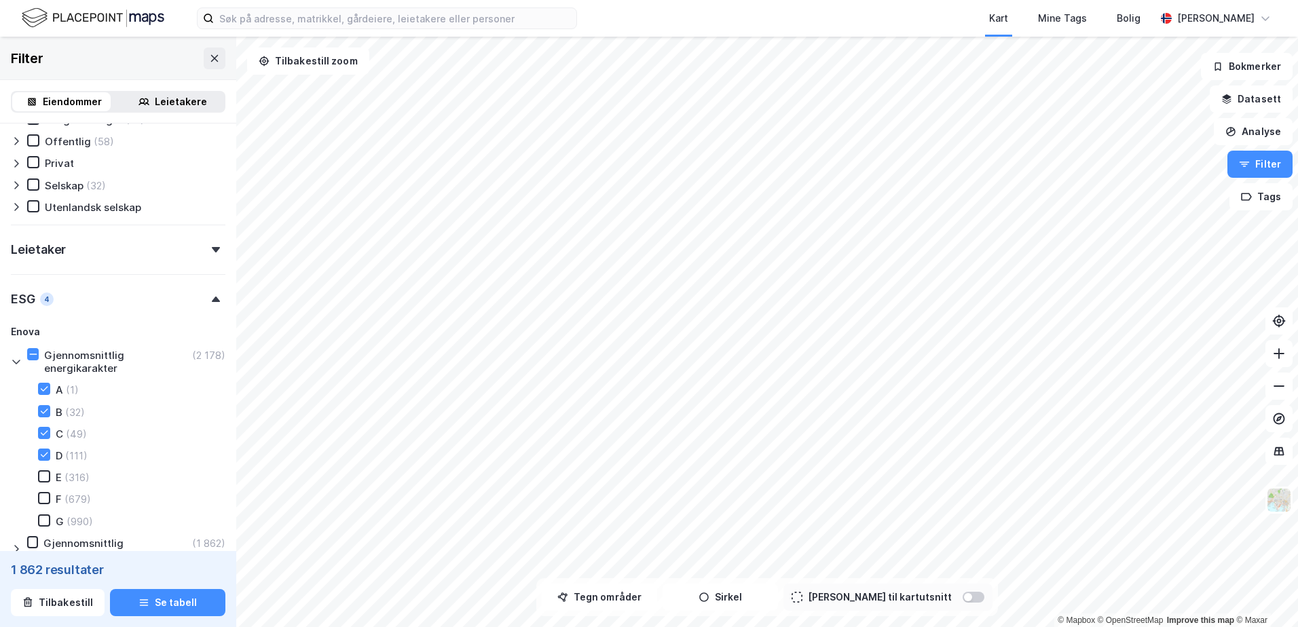
type input "Inkluder (1 862)"
type input "--- (1 862)"
